Goal: Task Accomplishment & Management: Complete application form

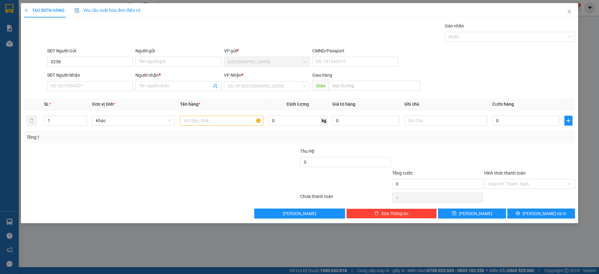
click at [90, 60] on input "0258" at bounding box center [90, 62] width 86 height 10
type input "0932595987"
click at [99, 75] on div "0932595987 - A LIÊM TYMY" at bounding box center [90, 74] width 78 height 7
type input "A LIÊM TYMY"
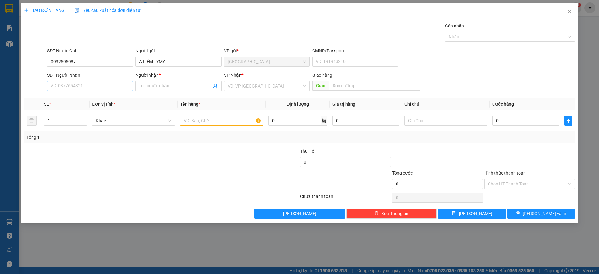
type input "0932595987"
click at [86, 85] on input "SĐT Người Nhận" at bounding box center [90, 86] width 86 height 10
type input "0989108007"
click at [81, 96] on div "0989108007 - ĐẠT" at bounding box center [90, 98] width 78 height 7
type input "ĐẠT"
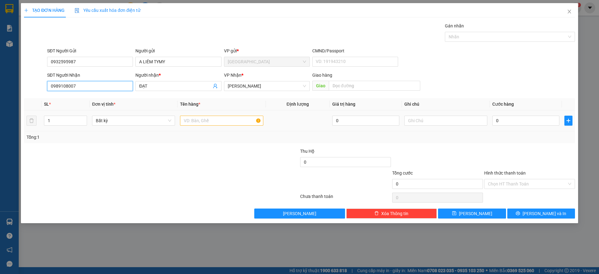
type input "0989108007"
click at [210, 121] on input "text" at bounding box center [221, 121] width 83 height 10
type input "1 TX"
click at [514, 124] on input "0" at bounding box center [525, 121] width 67 height 10
type input "3"
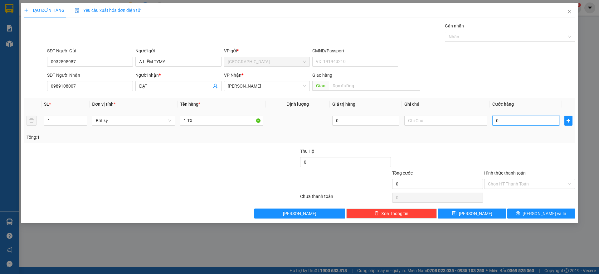
type input "3"
type input "30"
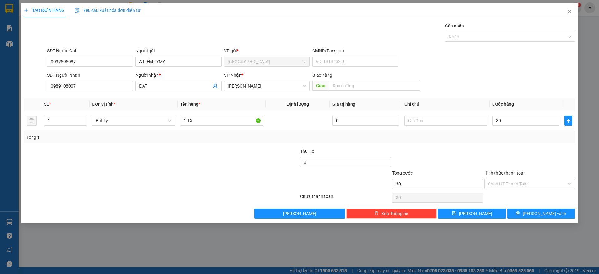
type input "30.000"
click at [541, 145] on div "Transit Pickup Surcharge Ids Transit Deliver Surcharge Ids Transit Deliver Surc…" at bounding box center [299, 120] width 551 height 196
click at [525, 211] on button "[PERSON_NAME] và In" at bounding box center [541, 214] width 68 height 10
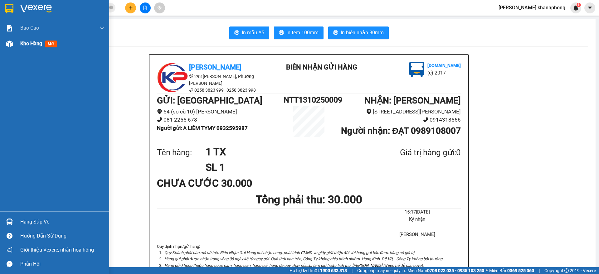
click at [13, 46] on div at bounding box center [9, 43] width 11 height 11
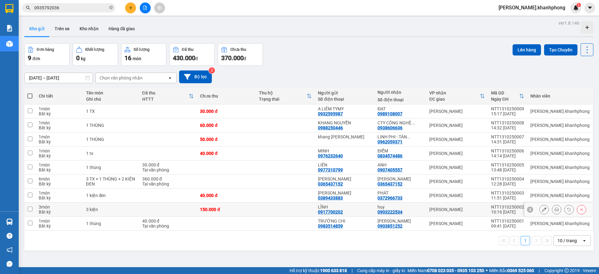
click at [554, 209] on icon at bounding box center [556, 209] width 4 height 4
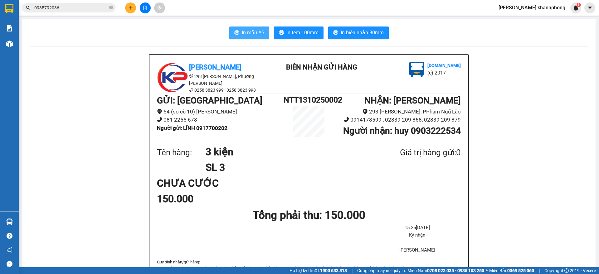
click at [248, 32] on span "In mẫu A5" at bounding box center [253, 33] width 22 height 8
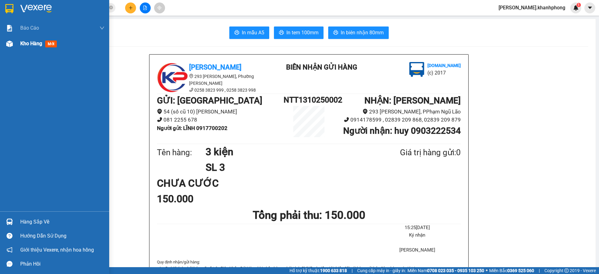
click at [9, 47] on div at bounding box center [9, 43] width 11 height 11
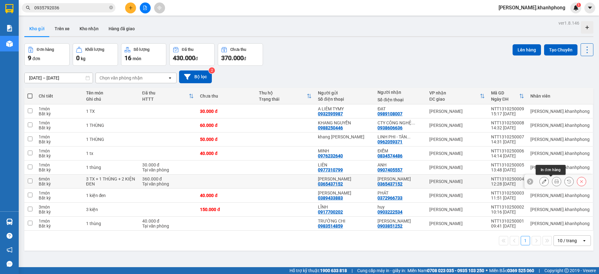
click at [554, 181] on icon at bounding box center [556, 181] width 4 height 4
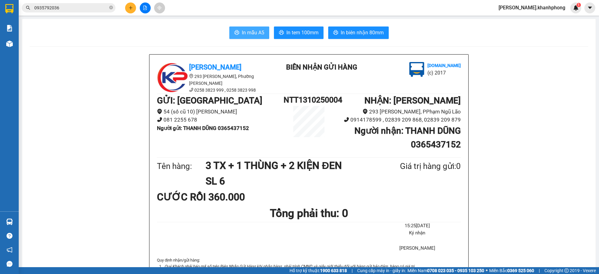
click at [243, 33] on span "In mẫu A5" at bounding box center [253, 33] width 22 height 8
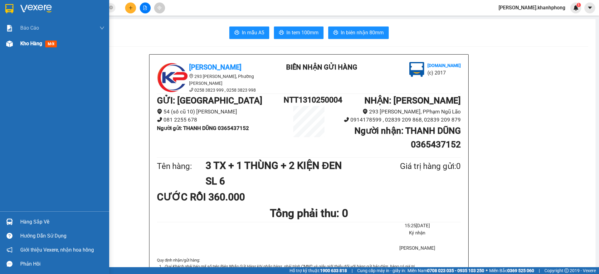
click at [23, 42] on span "Kho hàng" at bounding box center [31, 44] width 22 height 6
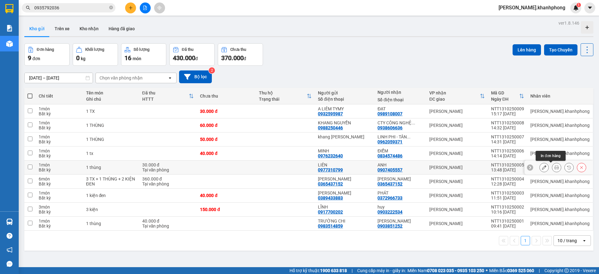
click at [554, 167] on icon at bounding box center [556, 167] width 4 height 4
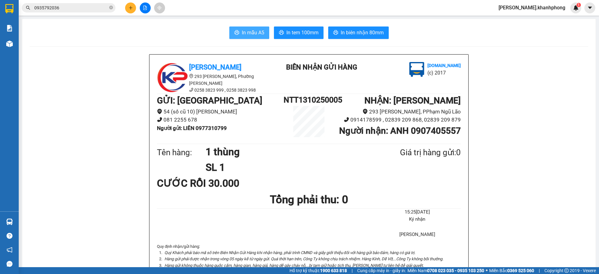
click at [242, 29] on span "In mẫu A5" at bounding box center [253, 33] width 22 height 8
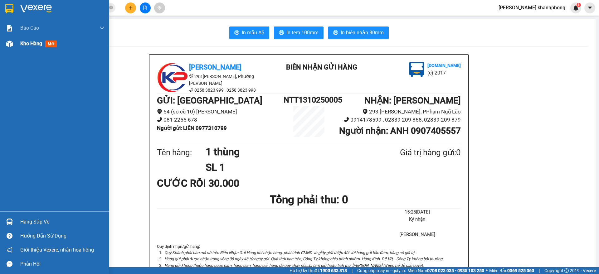
click at [27, 47] on div "Kho hàng mới" at bounding box center [62, 44] width 84 height 16
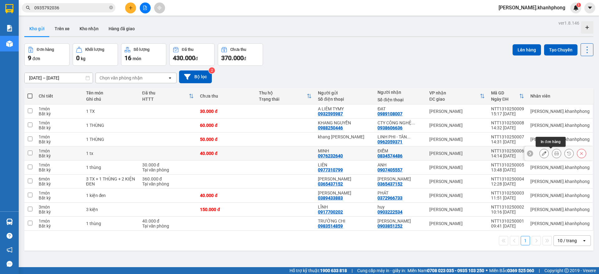
click at [554, 154] on icon at bounding box center [556, 153] width 4 height 4
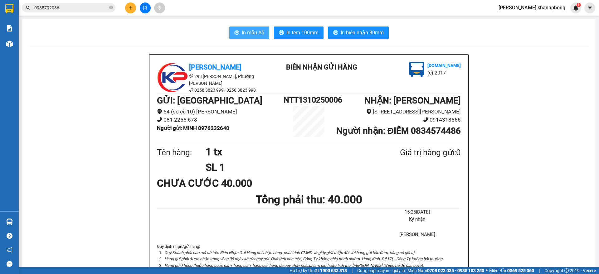
click at [242, 35] on span "In mẫu A5" at bounding box center [253, 33] width 22 height 8
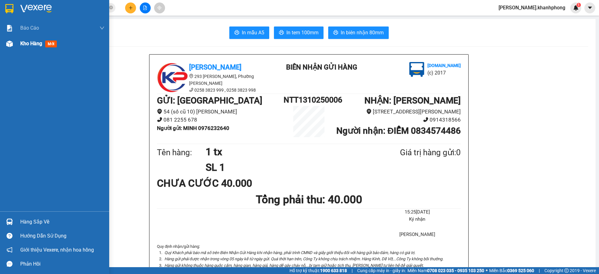
click at [11, 45] on img at bounding box center [9, 44] width 7 height 7
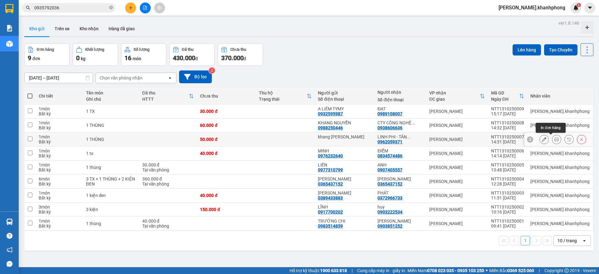
click at [554, 137] on icon at bounding box center [556, 139] width 4 height 4
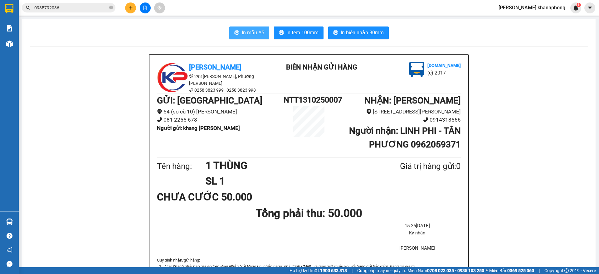
click at [242, 32] on span "In mẫu A5" at bounding box center [253, 33] width 22 height 8
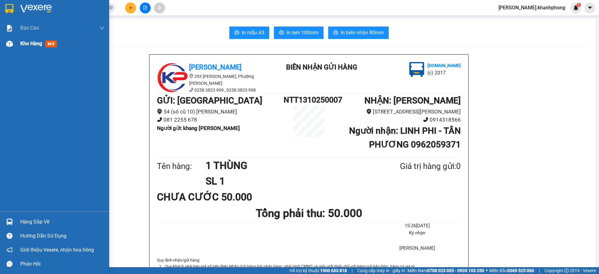
click at [12, 44] on img at bounding box center [9, 44] width 7 height 7
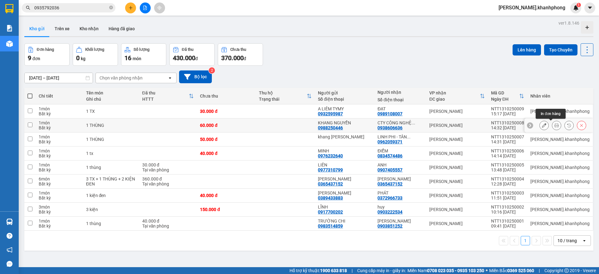
click at [552, 123] on button at bounding box center [556, 125] width 9 height 11
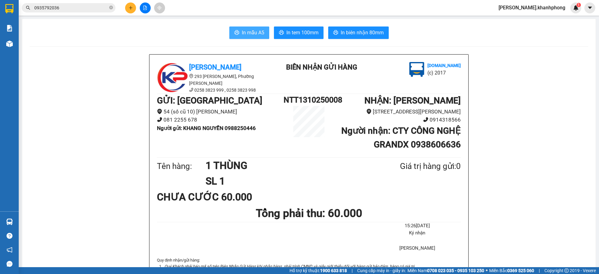
click at [245, 31] on span "In mẫu A5" at bounding box center [253, 33] width 22 height 8
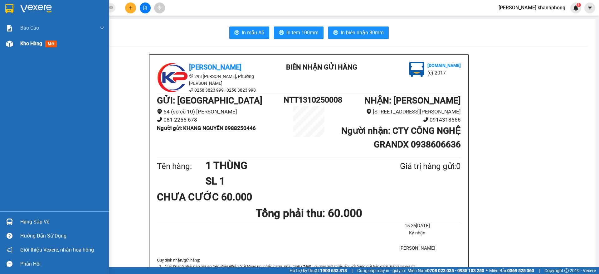
click at [15, 44] on div "Kho hàng mới" at bounding box center [54, 44] width 109 height 16
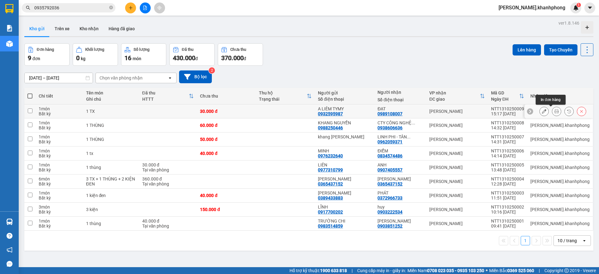
click at [554, 112] on icon at bounding box center [556, 111] width 4 height 4
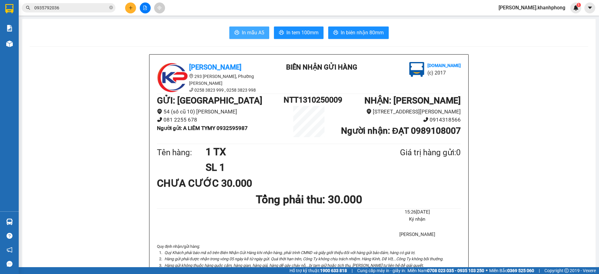
click at [249, 35] on span "In mẫu A5" at bounding box center [253, 33] width 22 height 8
click at [129, 7] on button at bounding box center [130, 7] width 11 height 11
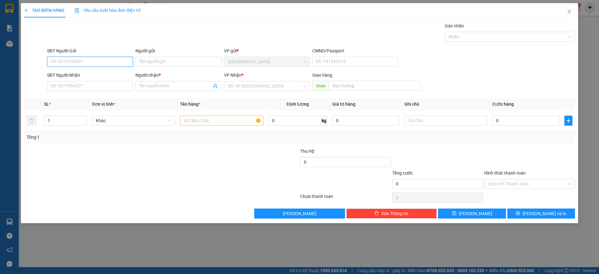
click at [90, 59] on input "SĐT Người Gửi" at bounding box center [90, 62] width 86 height 10
type input "0905350788"
drag, startPoint x: 158, startPoint y: 62, endPoint x: 155, endPoint y: 61, distance: 3.6
click at [158, 62] on input "Người gửi" at bounding box center [178, 62] width 86 height 10
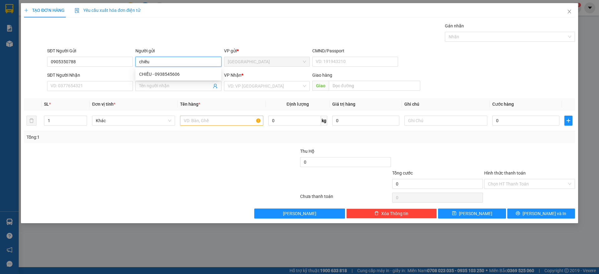
click at [155, 61] on input "chiều" at bounding box center [178, 62] width 86 height 10
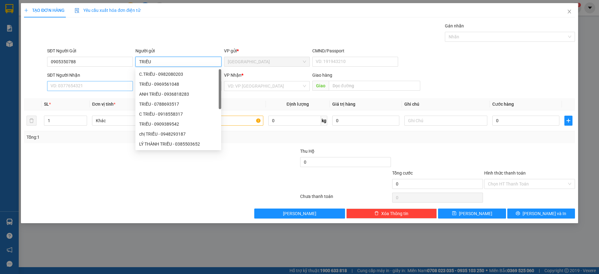
type input "TRIỀU"
click at [95, 87] on input "SĐT Người Nhận" at bounding box center [90, 86] width 86 height 10
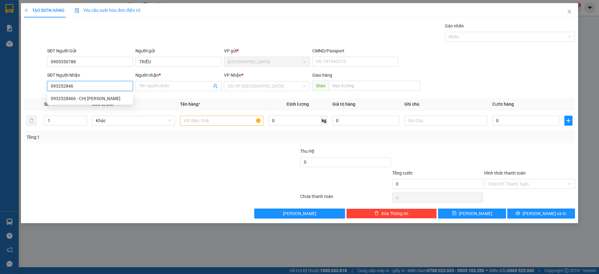
type input "0932528466"
click at [82, 95] on div "0932528466 - CHỊ [PERSON_NAME]" at bounding box center [90, 98] width 78 height 7
type input "CHỊ [PERSON_NAME]"
click at [248, 87] on span "[GEOGRAPHIC_DATA]" at bounding box center [267, 85] width 78 height 9
type input "0932528466"
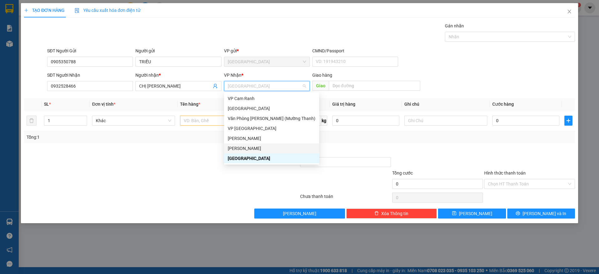
click at [244, 147] on div "[PERSON_NAME]" at bounding box center [272, 148] width 88 height 7
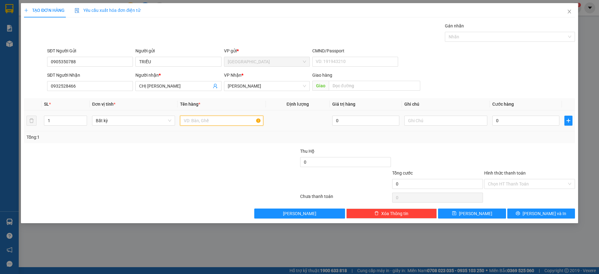
click at [209, 120] on input "text" at bounding box center [221, 121] width 83 height 10
type input "1 HS"
click at [517, 119] on input "0" at bounding box center [525, 121] width 67 height 10
click at [533, 149] on div at bounding box center [529, 159] width 92 height 22
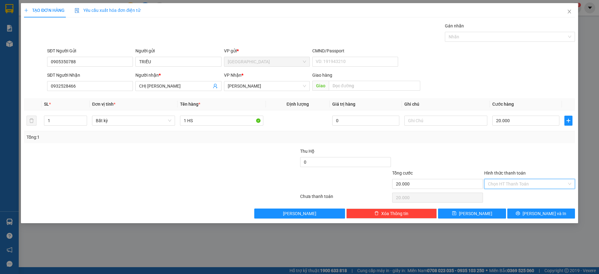
click at [524, 184] on input "Hình thức thanh toán" at bounding box center [527, 183] width 79 height 9
click at [513, 195] on div "Tại văn phòng" at bounding box center [529, 196] width 83 height 7
click at [524, 210] on button "[PERSON_NAME] và In" at bounding box center [541, 214] width 68 height 10
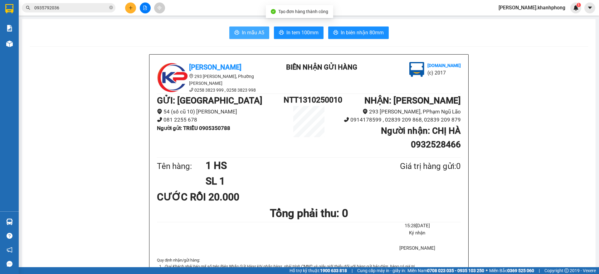
click at [248, 31] on span "In mẫu A5" at bounding box center [253, 33] width 22 height 8
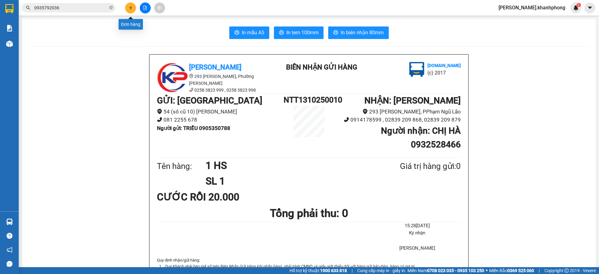
click at [130, 9] on icon "plus" at bounding box center [130, 8] width 4 height 4
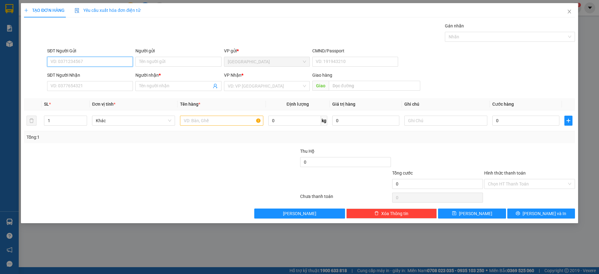
click at [95, 65] on input "SĐT Người Gửi" at bounding box center [90, 62] width 86 height 10
click at [65, 62] on input "SĐT Người Gửi" at bounding box center [90, 62] width 86 height 10
click at [70, 85] on input "SĐT Người Nhận" at bounding box center [90, 86] width 86 height 10
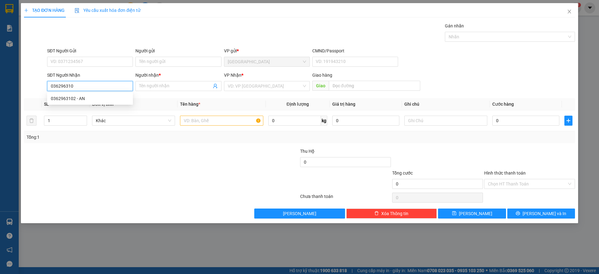
type input "0362963102"
click at [71, 97] on div "0362963102 - AN" at bounding box center [90, 98] width 78 height 7
type input "AN"
type input "0362963102"
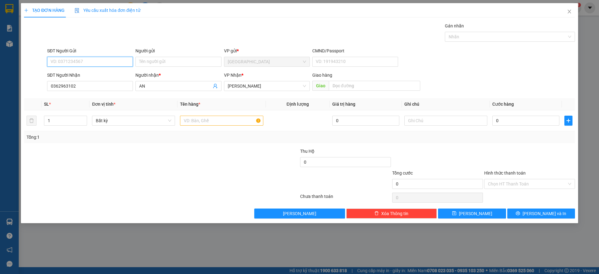
click at [79, 57] on input "SĐT Người Gửi" at bounding box center [90, 62] width 86 height 10
click at [82, 75] on div "0908395823 - HIẾU" at bounding box center [90, 74] width 78 height 7
type input "0908395823"
type input "HIẾU"
click at [205, 119] on input "text" at bounding box center [221, 121] width 83 height 10
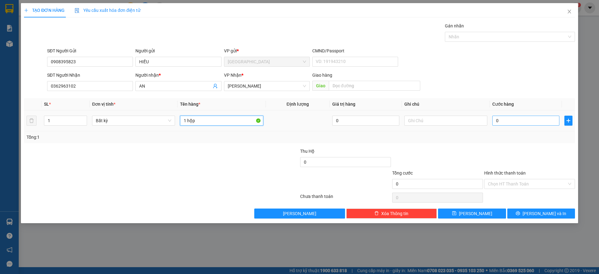
type input "1 hộp"
click at [530, 122] on input "0" at bounding box center [525, 121] width 67 height 10
type input "2"
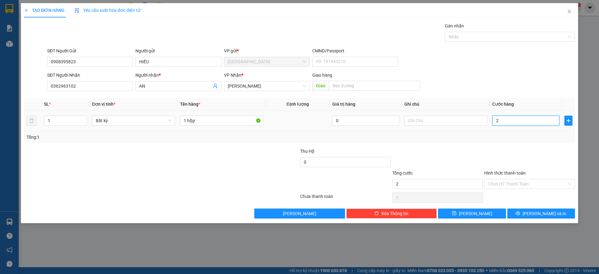
type input "20"
type input "20.000"
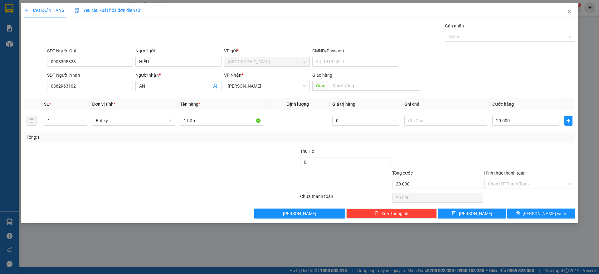
click at [532, 149] on div at bounding box center [529, 159] width 92 height 22
click at [534, 186] on input "Hình thức thanh toán" at bounding box center [527, 183] width 79 height 9
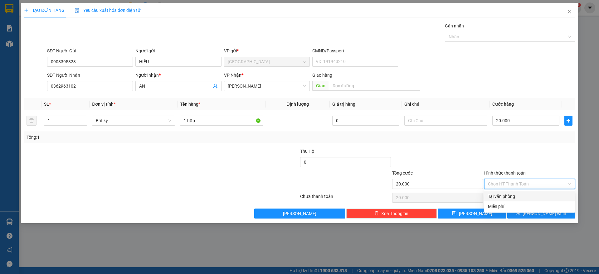
click at [503, 197] on div "Tại văn phòng" at bounding box center [529, 196] width 83 height 7
type input "0"
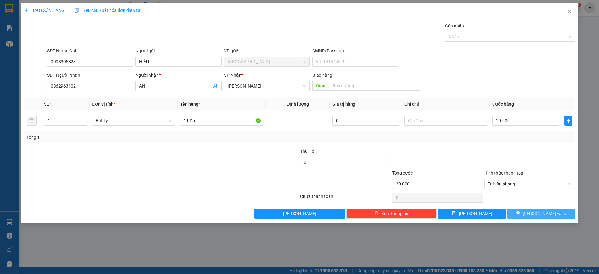
drag, startPoint x: 531, startPoint y: 213, endPoint x: 532, endPoint y: 210, distance: 3.4
click at [520, 212] on icon "printer" at bounding box center [518, 213] width 4 height 4
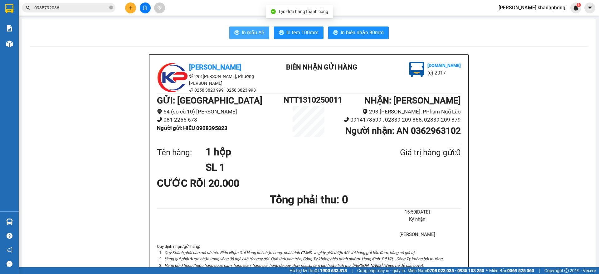
click at [247, 34] on span "In mẫu A5" at bounding box center [253, 33] width 22 height 8
